Goal: Task Accomplishment & Management: Manage account settings

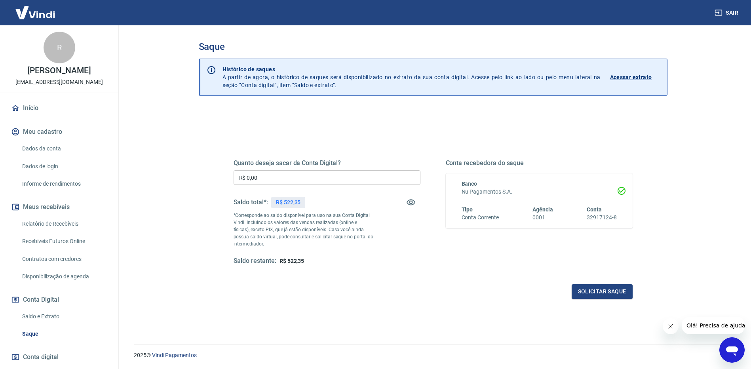
click at [320, 179] on input "R$ 0,00" at bounding box center [327, 177] width 187 height 15
type input "R$ 500,00"
click at [591, 292] on button "Solicitar saque" at bounding box center [602, 291] width 61 height 15
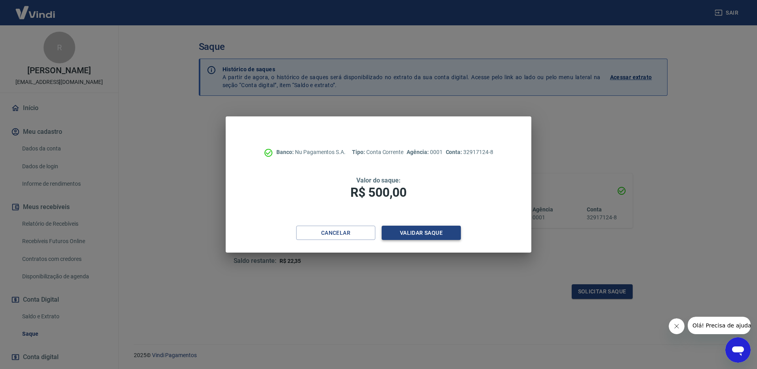
click at [421, 232] on button "Validar saque" at bounding box center [421, 233] width 79 height 15
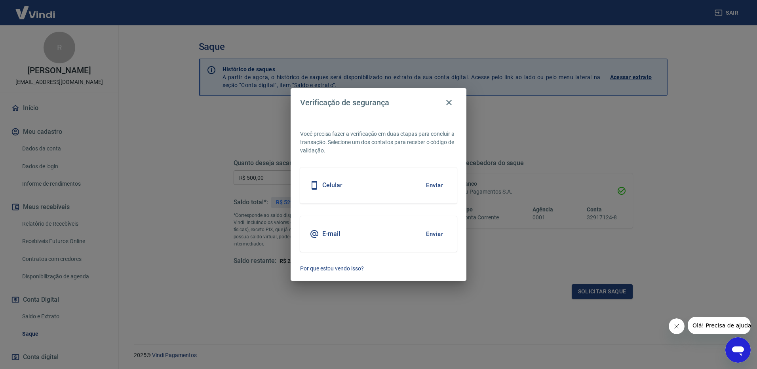
click at [428, 187] on button "Enviar" at bounding box center [435, 185] width 26 height 17
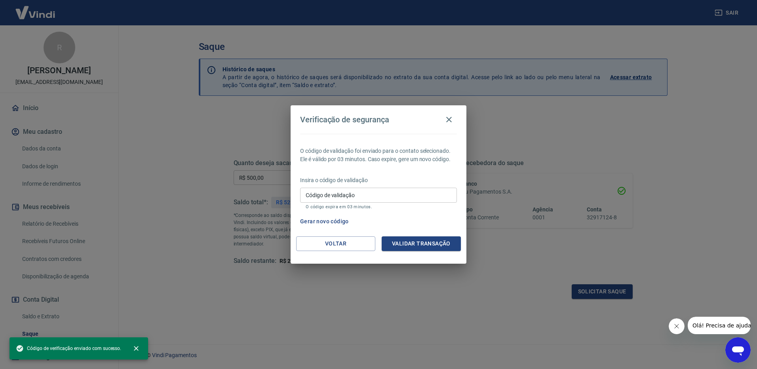
click at [380, 198] on input "Código de validação" at bounding box center [378, 195] width 157 height 15
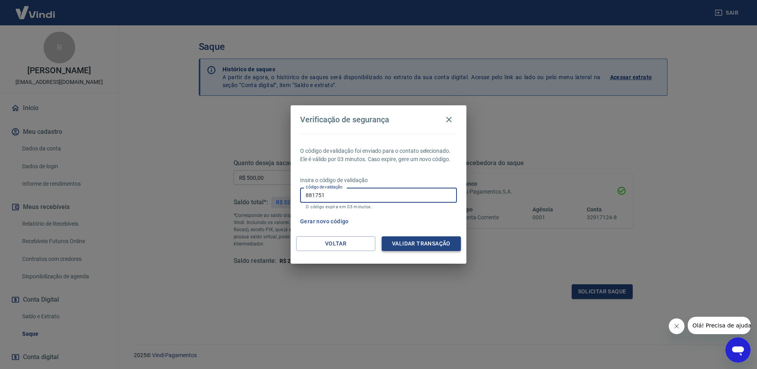
type input "881751"
click at [406, 244] on button "Validar transação" at bounding box center [421, 243] width 79 height 15
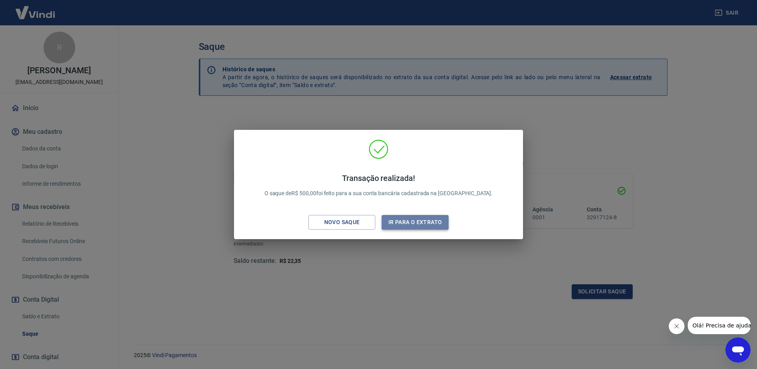
click at [404, 222] on button "Ir para o extrato" at bounding box center [415, 222] width 67 height 15
